Goal: Entertainment & Leisure: Browse casually

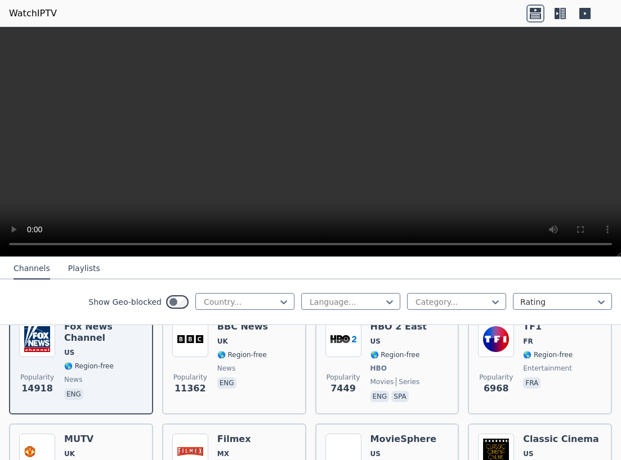
scroll to position [92, 0]
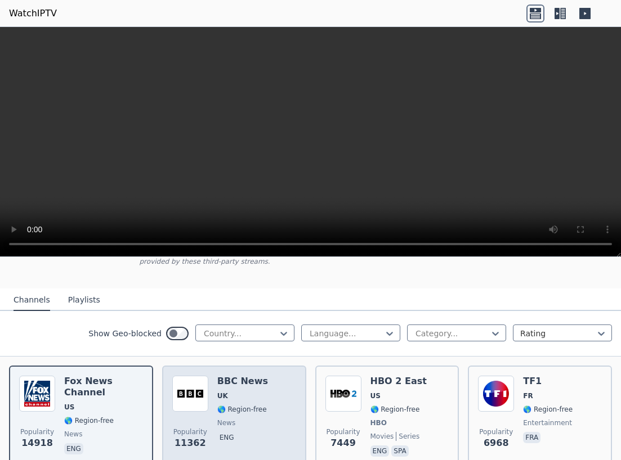
click at [259, 421] on div "Popularity 11362 BBC News UK 🌎 Region-free news eng" at bounding box center [234, 417] width 124 height 83
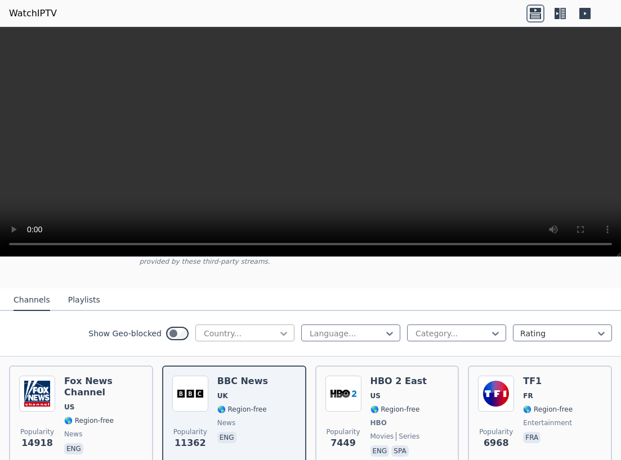
click at [278, 328] on icon at bounding box center [283, 333] width 11 height 11
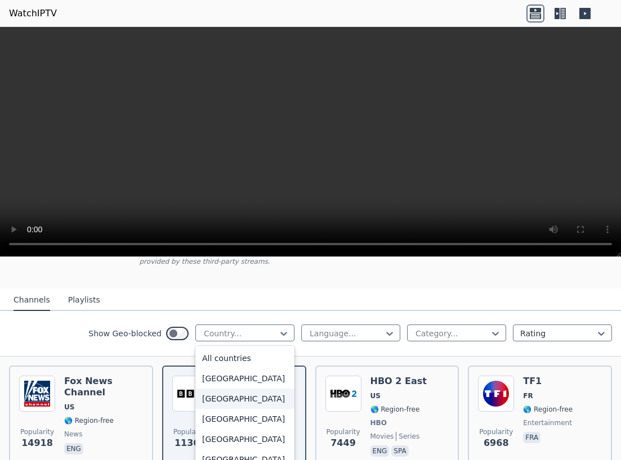
click at [240, 391] on div "[GEOGRAPHIC_DATA]" at bounding box center [244, 399] width 99 height 20
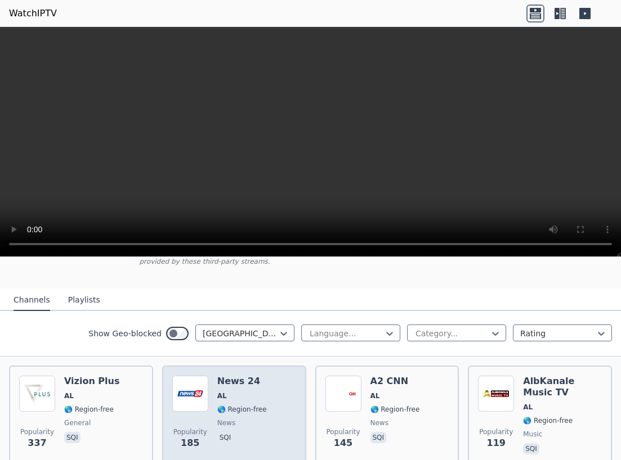
click at [265, 437] on div "Popularity 185 News 24 AL 🌎 Region-free news sqi" at bounding box center [234, 416] width 124 height 81
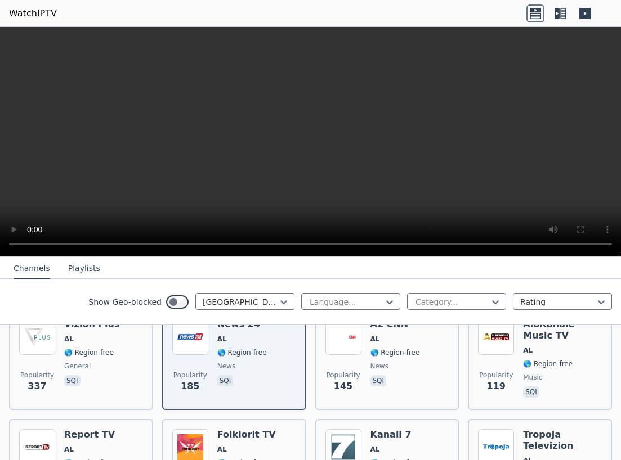
scroll to position [132, 0]
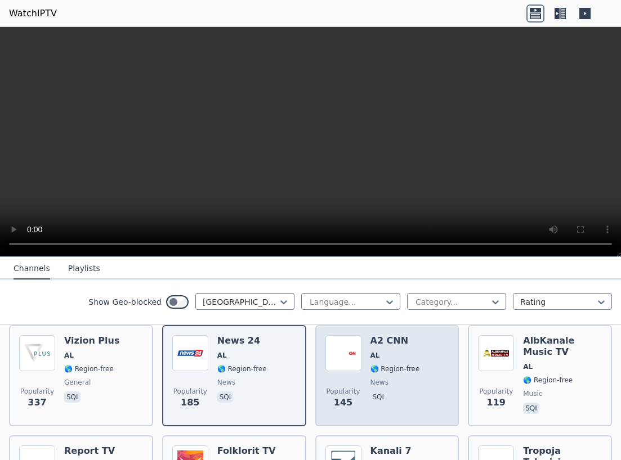
click at [400, 378] on span "news" at bounding box center [395, 382] width 50 height 9
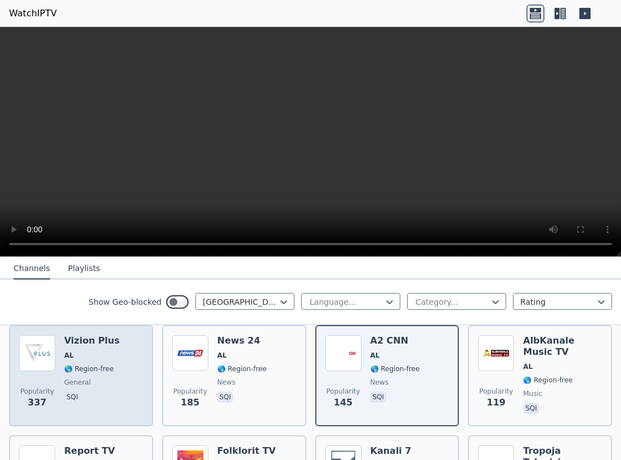
click at [115, 363] on div "Popularity 337 Vizion Plus AL 🌎 Region-free general sqi" at bounding box center [81, 376] width 124 height 81
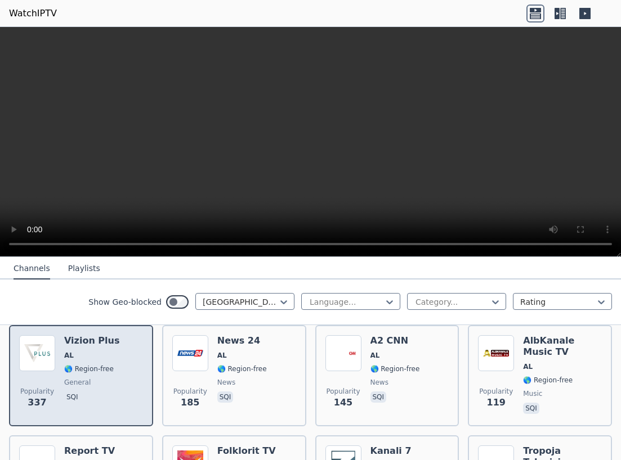
scroll to position [189, 0]
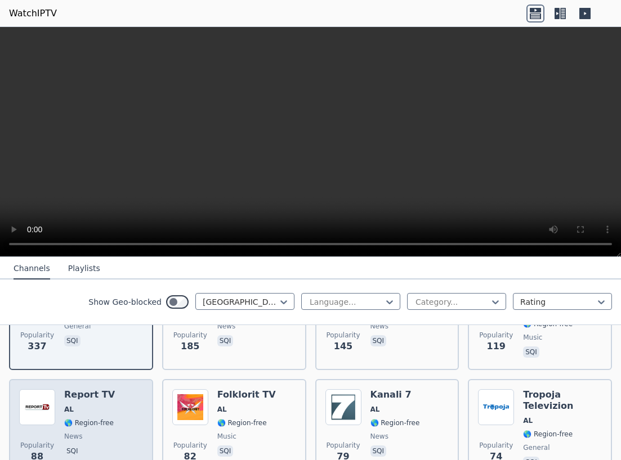
click at [111, 414] on div "Popularity 88 Report TV AL 🌎 Region-free news sqi" at bounding box center [81, 430] width 124 height 81
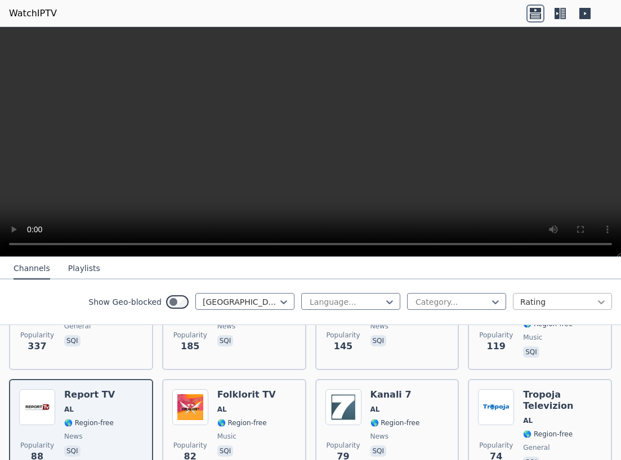
click at [596, 306] on icon at bounding box center [601, 302] width 11 height 11
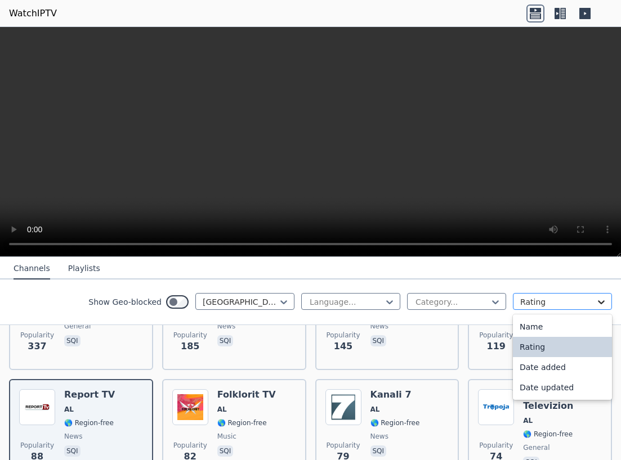
click at [596, 306] on icon at bounding box center [601, 302] width 11 height 11
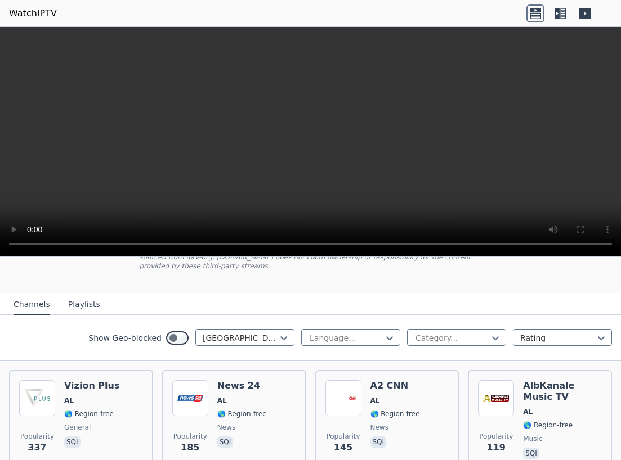
scroll to position [76, 0]
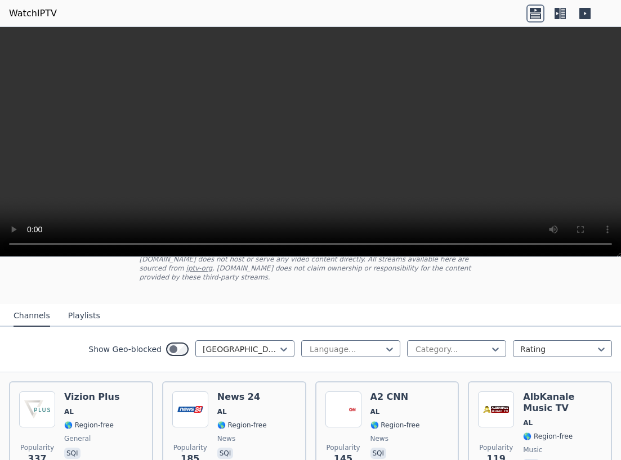
click at [76, 312] on button "Playlists" at bounding box center [84, 316] width 32 height 21
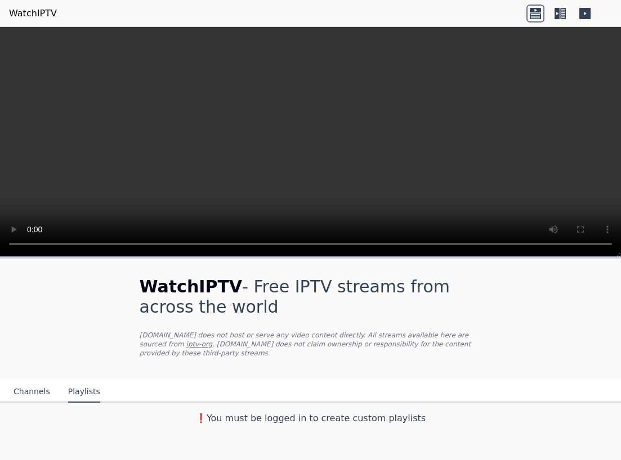
scroll to position [0, 0]
